Goal: Task Accomplishment & Management: Use online tool/utility

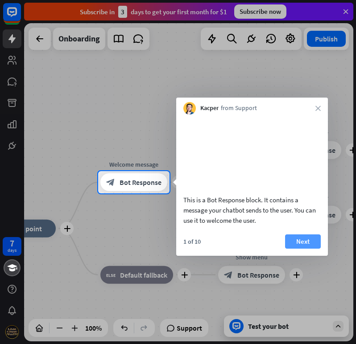
click at [303, 249] on button "Next" at bounding box center [303, 242] width 36 height 14
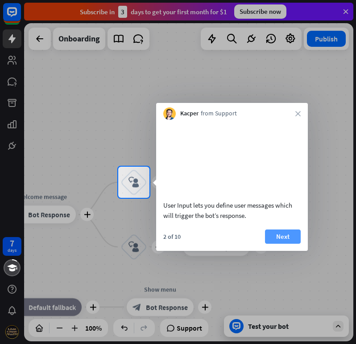
click at [290, 243] on button "Next" at bounding box center [283, 237] width 36 height 14
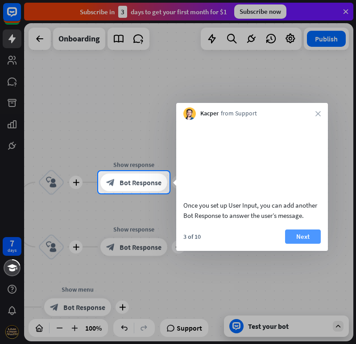
click at [297, 244] on button "Next" at bounding box center [303, 237] width 36 height 14
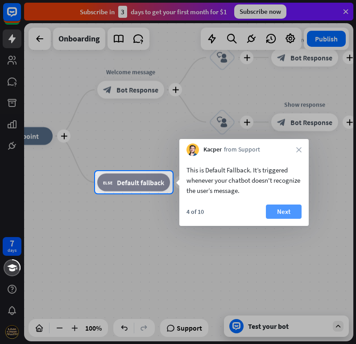
click at [286, 212] on button "Next" at bounding box center [284, 212] width 36 height 14
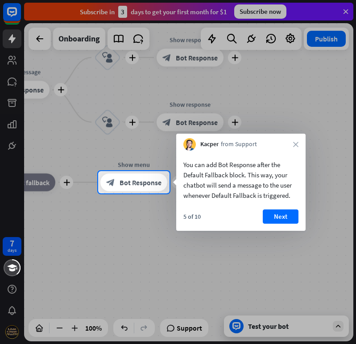
click at [277, 216] on button "Next" at bounding box center [281, 217] width 36 height 14
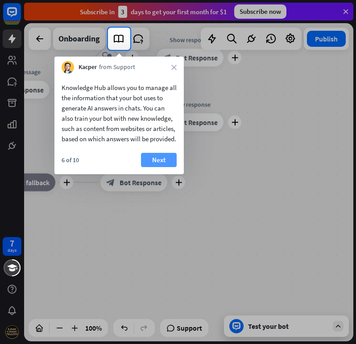
click at [167, 167] on button "Next" at bounding box center [159, 160] width 36 height 14
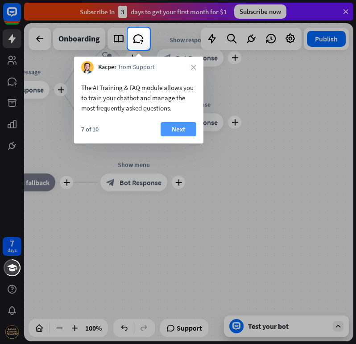
click at [183, 132] on button "Next" at bounding box center [179, 129] width 36 height 14
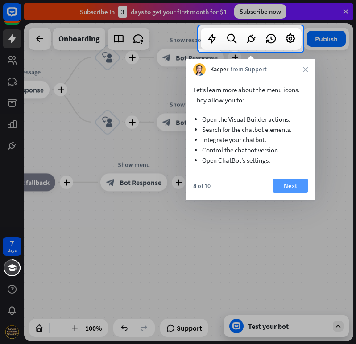
click at [293, 187] on button "Next" at bounding box center [291, 186] width 36 height 14
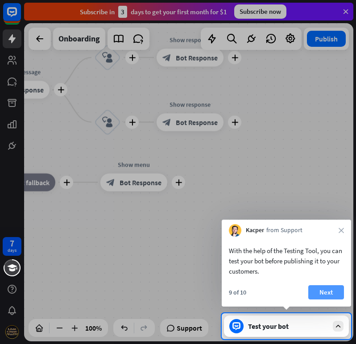
click at [331, 294] on button "Next" at bounding box center [326, 293] width 36 height 14
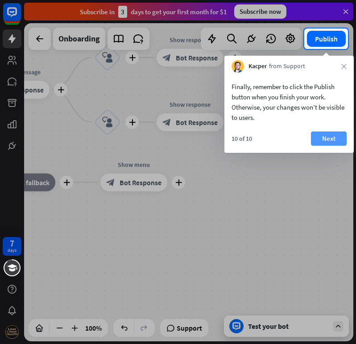
click at [321, 141] on button "Next" at bounding box center [329, 139] width 36 height 14
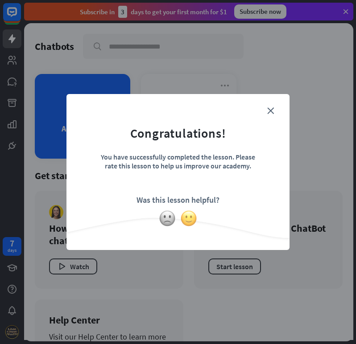
click at [193, 216] on img at bounding box center [188, 218] width 17 height 17
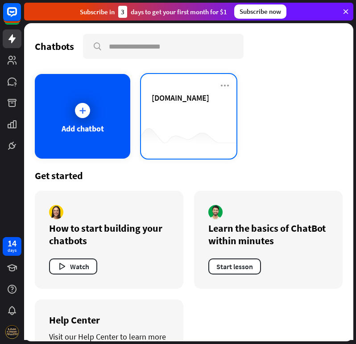
click at [200, 100] on div "[DOMAIN_NAME]" at bounding box center [189, 98] width 74 height 10
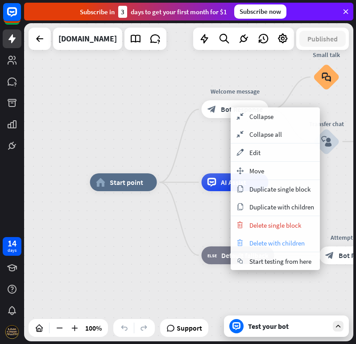
click at [266, 243] on span "Delete with children" at bounding box center [276, 243] width 55 height 8
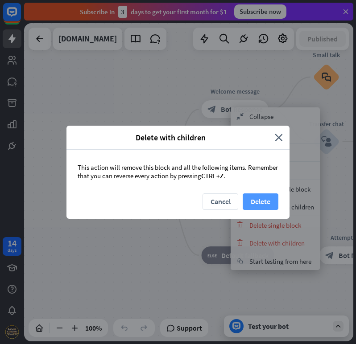
click at [264, 204] on button "Delete" at bounding box center [261, 202] width 36 height 17
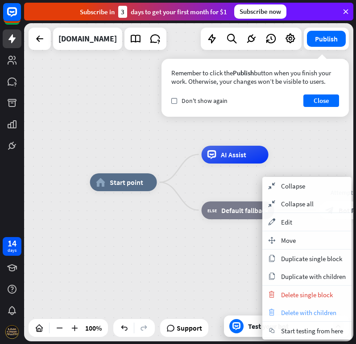
click at [315, 310] on span "Delete with children" at bounding box center [308, 313] width 55 height 8
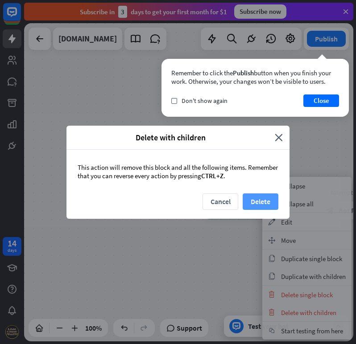
click at [273, 208] on button "Delete" at bounding box center [261, 202] width 36 height 17
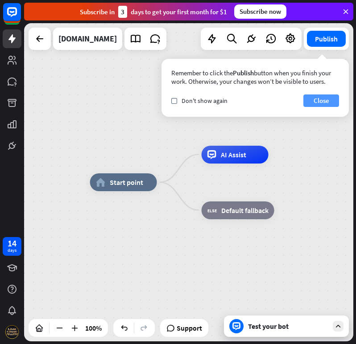
click at [326, 104] on button "Close" at bounding box center [321, 101] width 36 height 12
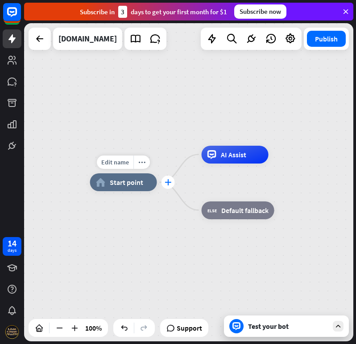
click at [169, 184] on icon "plus" at bounding box center [168, 182] width 7 height 6
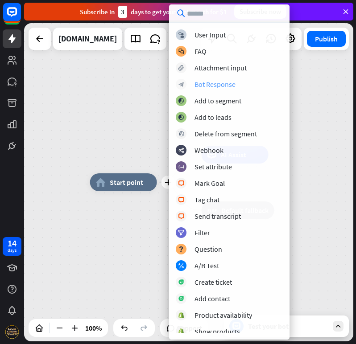
click at [229, 82] on div "Bot Response" at bounding box center [215, 84] width 41 height 9
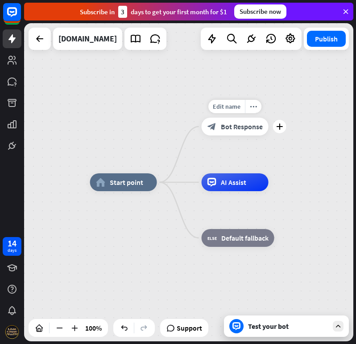
click at [238, 121] on div "block_bot_response Bot Response" at bounding box center [235, 127] width 67 height 18
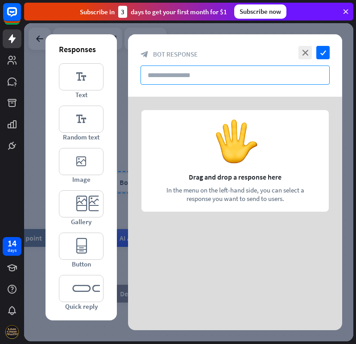
click at [189, 75] on input "text" at bounding box center [235, 75] width 189 height 19
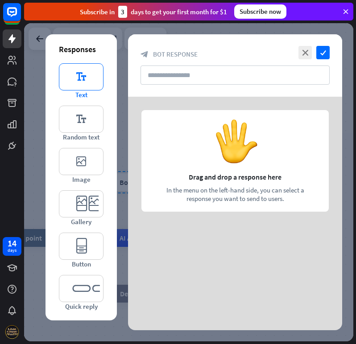
click at [84, 71] on icon "editor_text" at bounding box center [81, 76] width 45 height 27
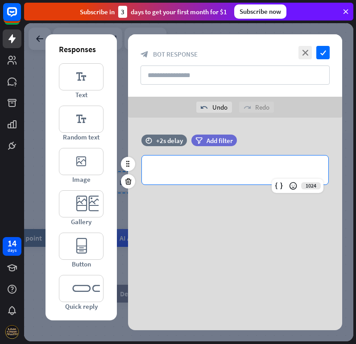
click at [224, 168] on p "**********" at bounding box center [235, 170] width 169 height 11
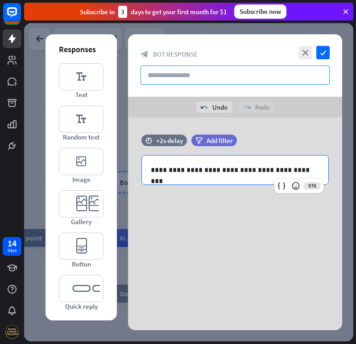
click at [230, 76] on input "text" at bounding box center [235, 75] width 189 height 19
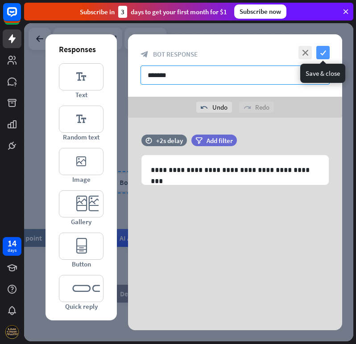
type input "*******"
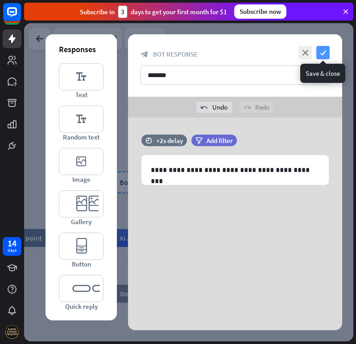
click at [320, 53] on icon "check" at bounding box center [322, 52] width 13 height 13
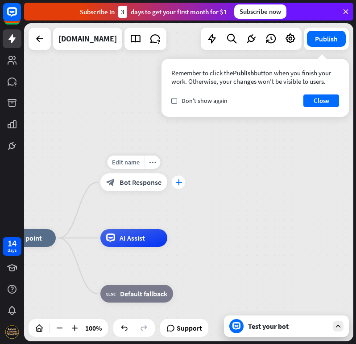
click at [176, 183] on icon "plus" at bounding box center [178, 182] width 7 height 6
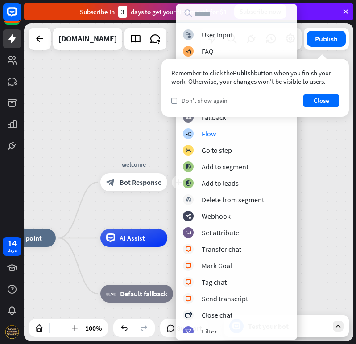
click at [219, 101] on span "Don't show again" at bounding box center [205, 101] width 46 height 8
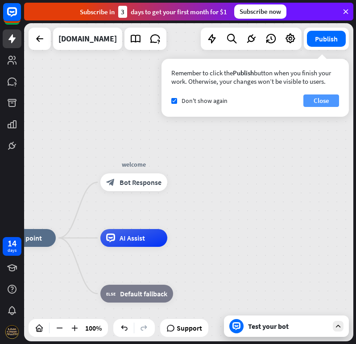
click at [330, 100] on button "Close" at bounding box center [321, 101] width 36 height 12
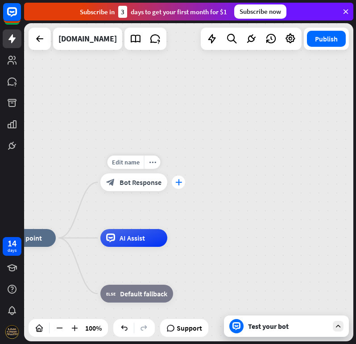
click at [177, 180] on icon "plus" at bounding box center [178, 182] width 7 height 6
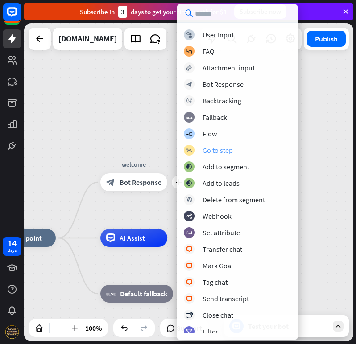
click at [224, 150] on div "Go to step" at bounding box center [218, 150] width 30 height 9
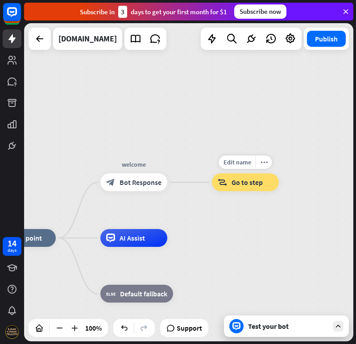
click at [241, 184] on span "Go to step" at bounding box center [247, 182] width 31 height 9
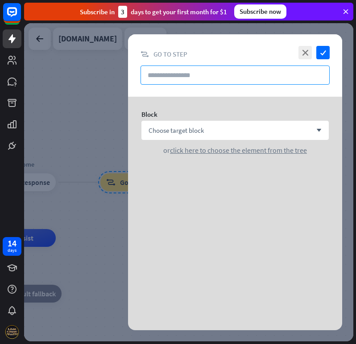
click at [191, 75] on input "text" at bounding box center [235, 75] width 189 height 19
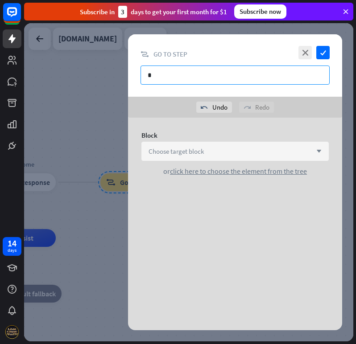
type input "*"
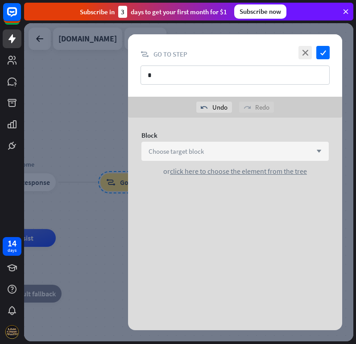
click at [209, 150] on div "Choose target block arrow_down" at bounding box center [234, 151] width 187 height 19
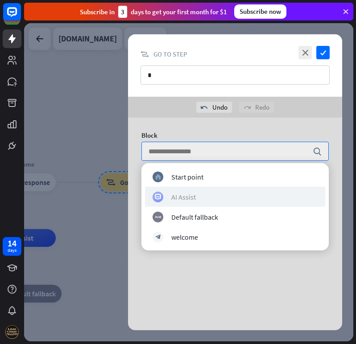
click at [194, 197] on div "AI Assist" at bounding box center [183, 197] width 25 height 9
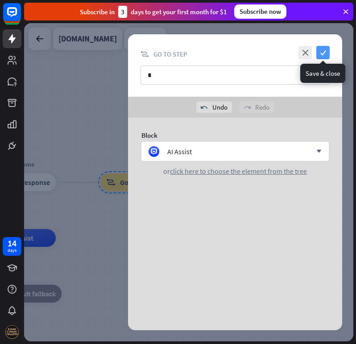
click at [323, 57] on icon "check" at bounding box center [322, 52] width 13 height 13
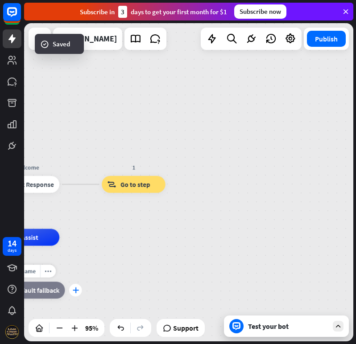
click at [75, 289] on icon "plus" at bounding box center [75, 291] width 6 height 6
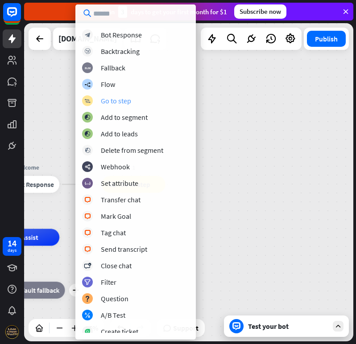
click at [131, 101] on div "block_goto Go to step" at bounding box center [135, 100] width 107 height 11
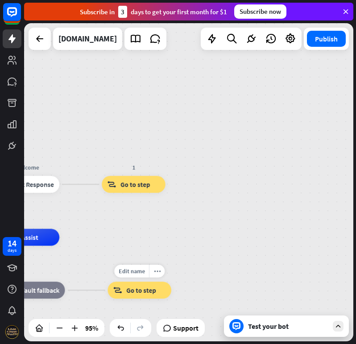
click at [138, 286] on span "Go to step" at bounding box center [141, 290] width 30 height 8
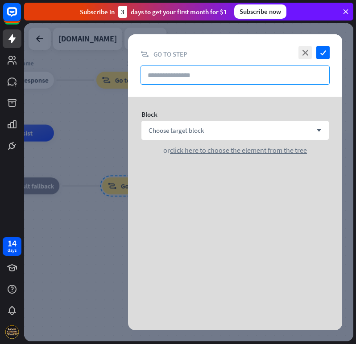
click at [218, 70] on input "text" at bounding box center [235, 75] width 189 height 19
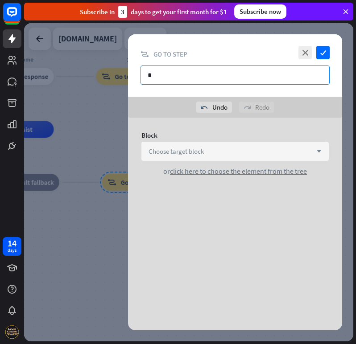
type input "*"
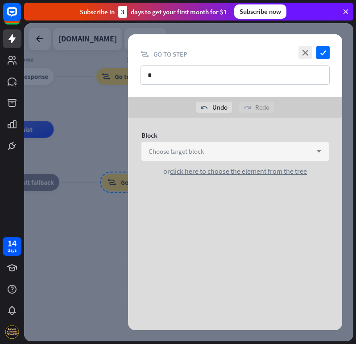
click at [228, 143] on div "Choose target block arrow_down" at bounding box center [234, 151] width 187 height 19
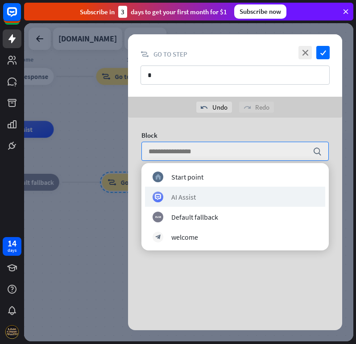
click at [179, 203] on div "AI Assist" at bounding box center [235, 197] width 180 height 20
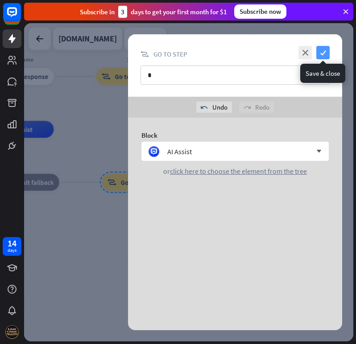
click at [326, 56] on icon "check" at bounding box center [322, 52] width 13 height 13
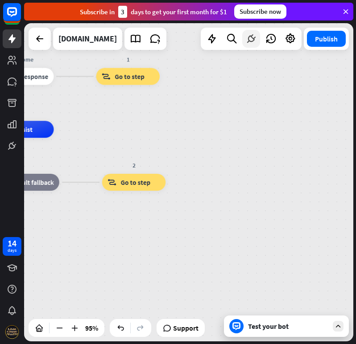
click at [248, 37] on icon at bounding box center [251, 39] width 12 height 12
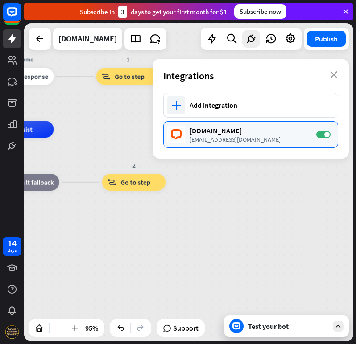
click at [216, 132] on div "[DOMAIN_NAME]" at bounding box center [249, 130] width 118 height 9
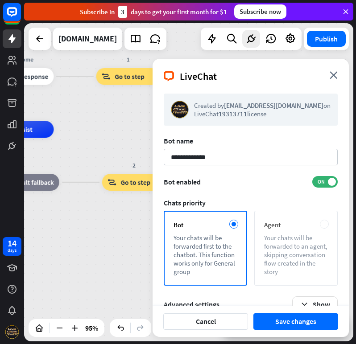
click at [283, 229] on div "Agent" at bounding box center [296, 225] width 64 height 8
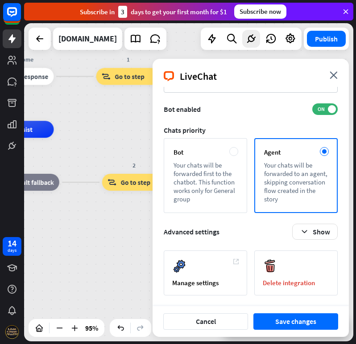
scroll to position [73, 0]
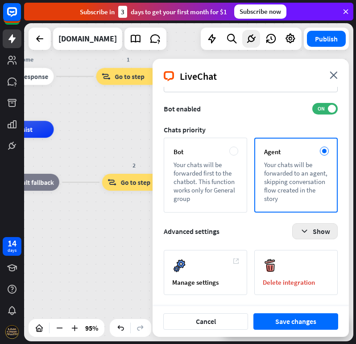
click at [310, 231] on button "Show" at bounding box center [315, 232] width 46 height 16
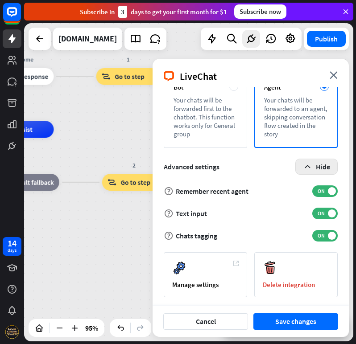
scroll to position [140, 0]
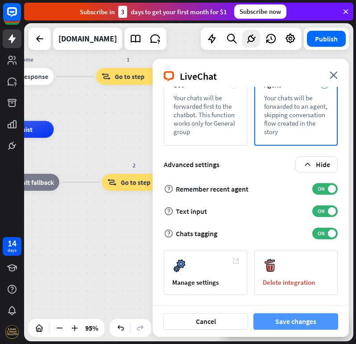
click at [293, 322] on button "Save changes" at bounding box center [295, 322] width 85 height 17
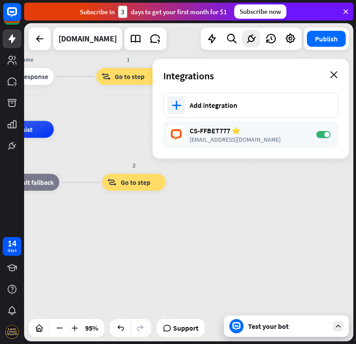
click at [335, 73] on icon "close" at bounding box center [334, 74] width 8 height 7
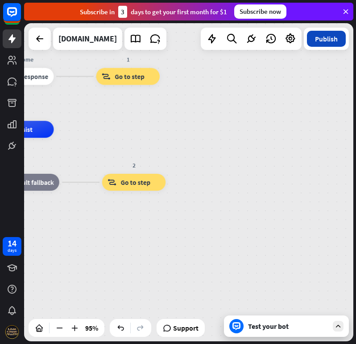
click at [327, 40] on button "Publish" at bounding box center [326, 39] width 39 height 16
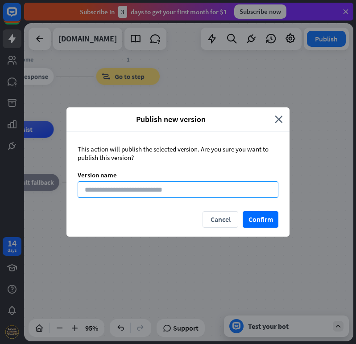
click at [164, 185] on input at bounding box center [178, 190] width 201 height 17
type input "***"
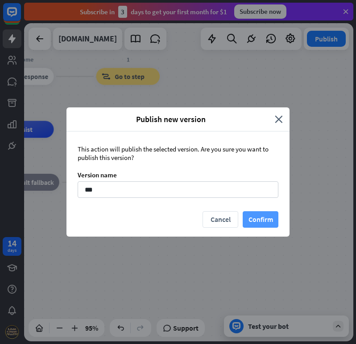
click at [251, 217] on button "Confirm" at bounding box center [261, 220] width 36 height 17
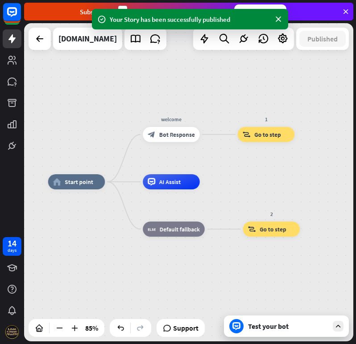
drag, startPoint x: 162, startPoint y: 125, endPoint x: 301, endPoint y: 152, distance: 141.3
click at [301, 152] on div "home_2 Start point welcome block_bot_response Bot Response 1 block_goto Go to s…" at bounding box center [188, 182] width 329 height 319
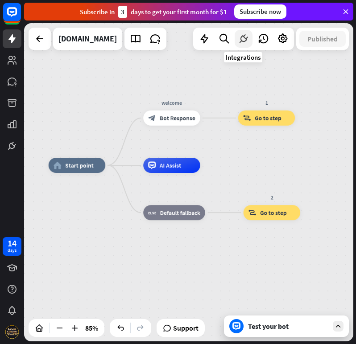
click at [241, 35] on icon at bounding box center [244, 39] width 12 height 12
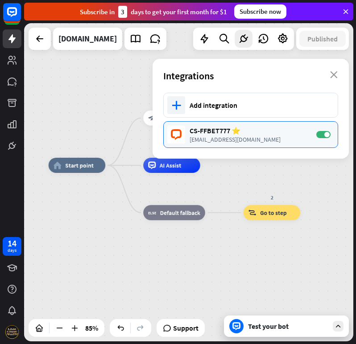
click at [217, 130] on div "CS-FFBET777 ⭐" at bounding box center [249, 130] width 118 height 9
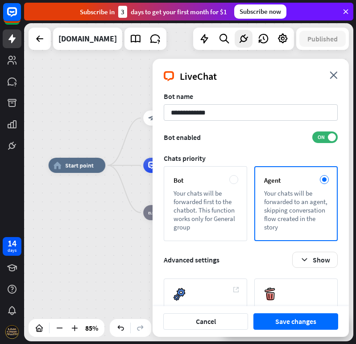
scroll to position [73, 0]
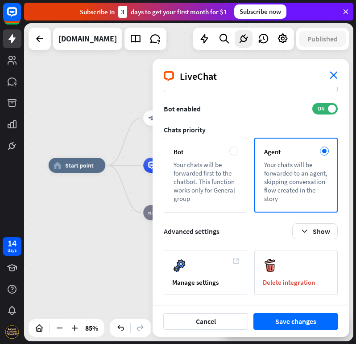
click at [333, 73] on icon "close" at bounding box center [334, 75] width 8 height 8
